Goal: Obtain resource: Obtain resource

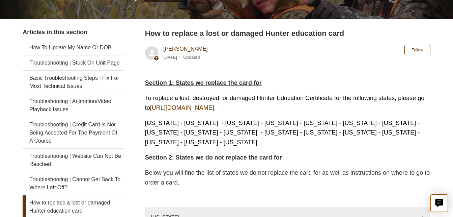
scroll to position [111, 0]
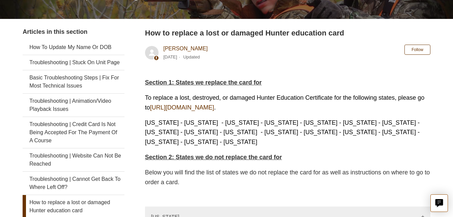
click at [214, 106] on link "[URL][DOMAIN_NAME]" at bounding box center [182, 107] width 64 height 7
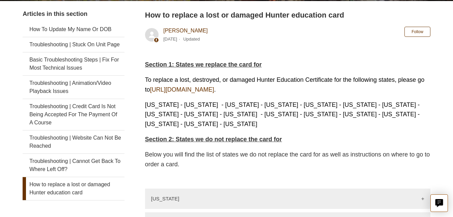
scroll to position [128, 0]
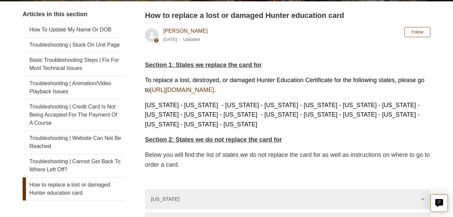
click at [257, 136] on strong "Section 2: States we do not replace the card for" at bounding box center [213, 139] width 137 height 7
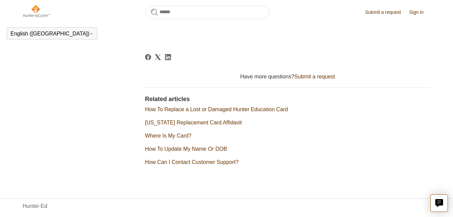
scroll to position [1108, 0]
click at [246, 105] on li "How To Replace a Lost or Damaged Hunter Education Card" at bounding box center [287, 109] width 285 height 8
click at [244, 106] on link "How To Replace a Lost or Damaged Hunter Education Card" at bounding box center [216, 109] width 143 height 6
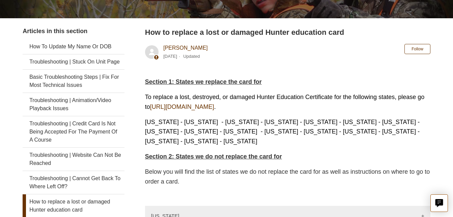
scroll to position [115, 0]
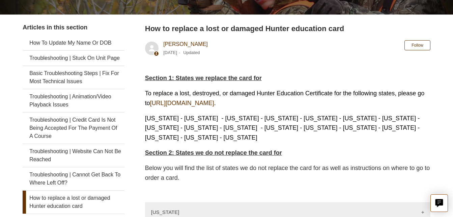
click at [214, 102] on link "[URL][DOMAIN_NAME]" at bounding box center [182, 103] width 64 height 7
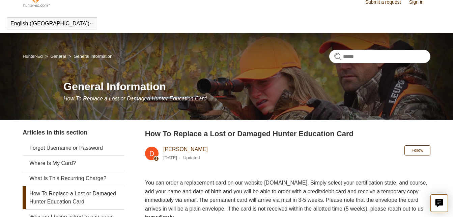
scroll to position [8, 0]
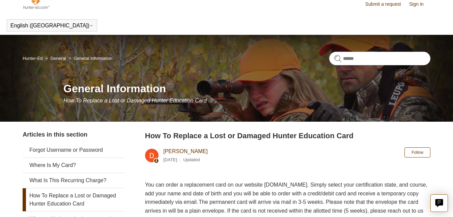
click at [300, 187] on span "You can order a replacement card on our website www.ILostMyCard.com. Simply sel…" at bounding box center [286, 202] width 282 height 40
